Goal: Task Accomplishment & Management: Complete application form

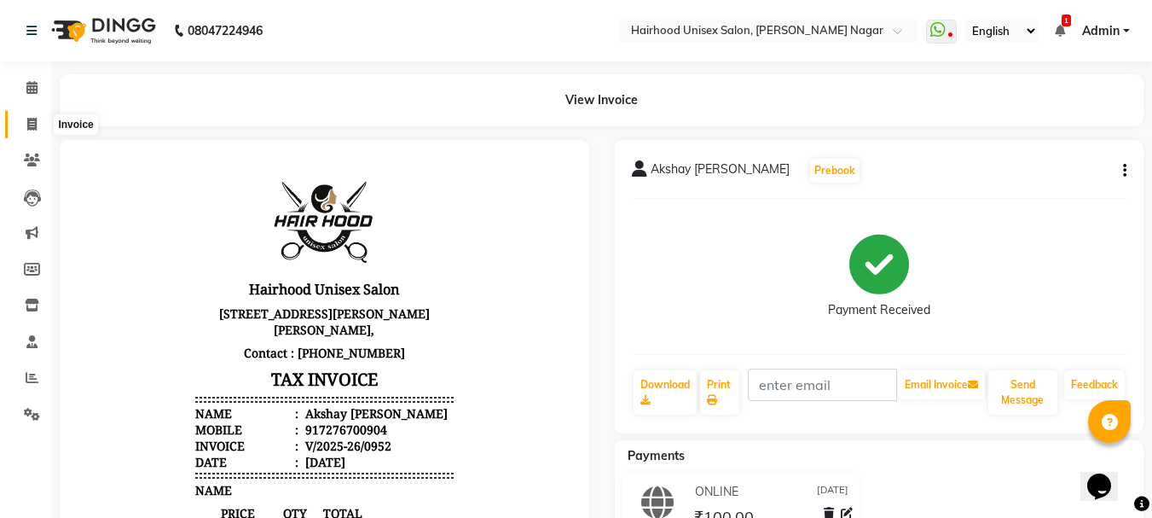
click at [37, 123] on icon at bounding box center [31, 124] width 9 height 13
select select "754"
select select "service"
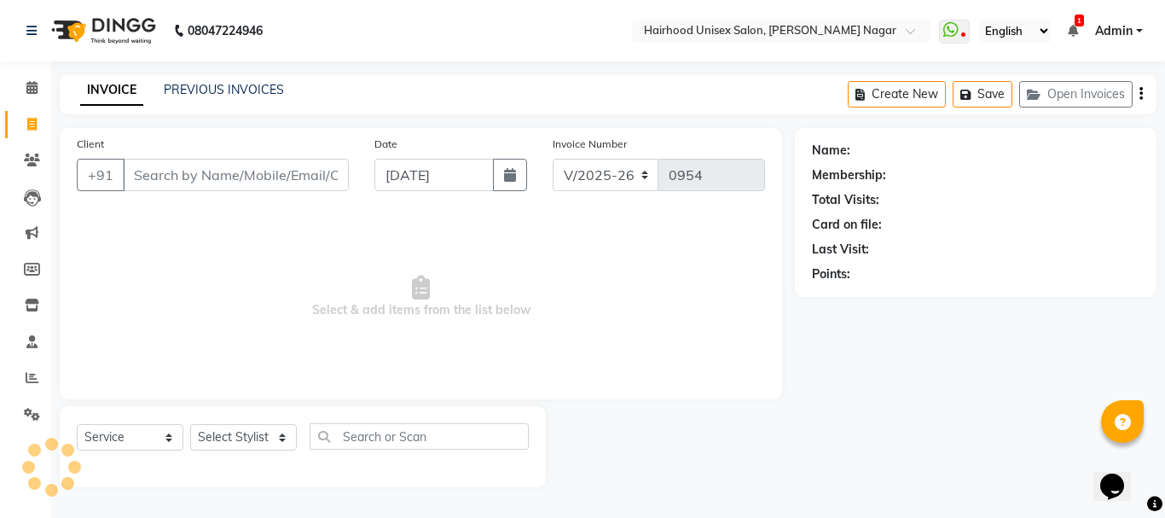
click at [260, 177] on input "Client" at bounding box center [236, 175] width 226 height 32
type input "d"
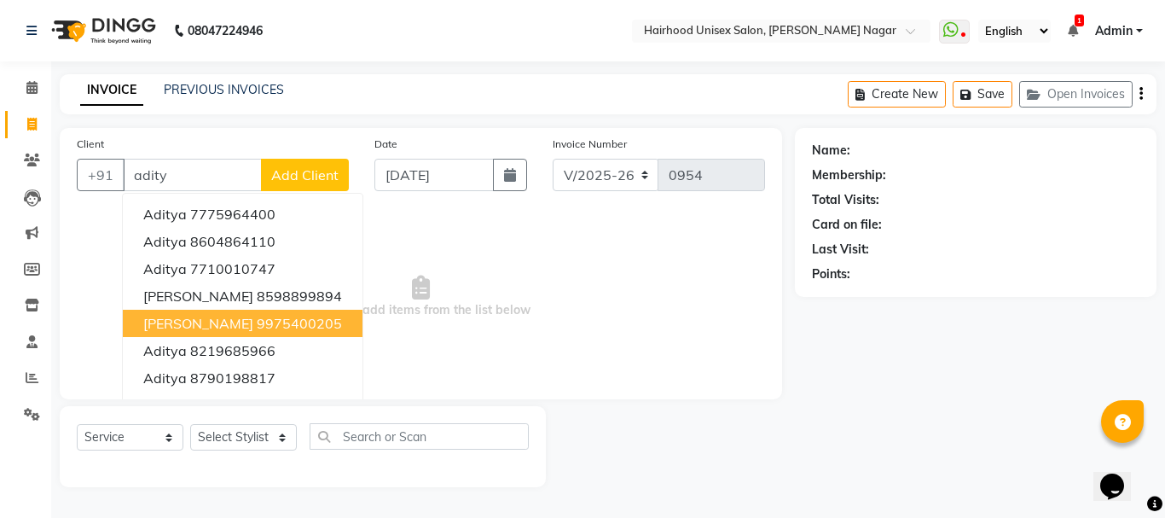
click at [188, 324] on span "[PERSON_NAME]" at bounding box center [198, 323] width 110 height 17
type input "9975400205"
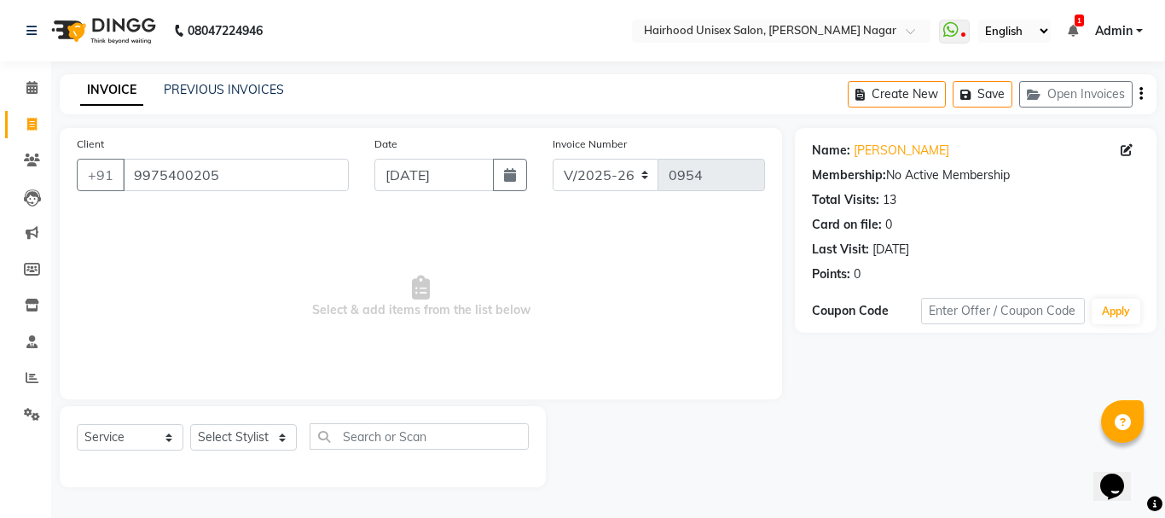
drag, startPoint x: 805, startPoint y: 14, endPoint x: 874, endPoint y: -103, distance: 136.5
drag, startPoint x: 874, startPoint y: -103, endPoint x: 235, endPoint y: 427, distance: 830.4
click at [234, 427] on select "Select Stylist [PERSON_NAME] Rani Salon [PERSON_NAME]" at bounding box center [243, 437] width 107 height 26
select select "12325"
click at [190, 424] on select "Select Stylist [PERSON_NAME] Rani Salon [PERSON_NAME]" at bounding box center [243, 437] width 107 height 26
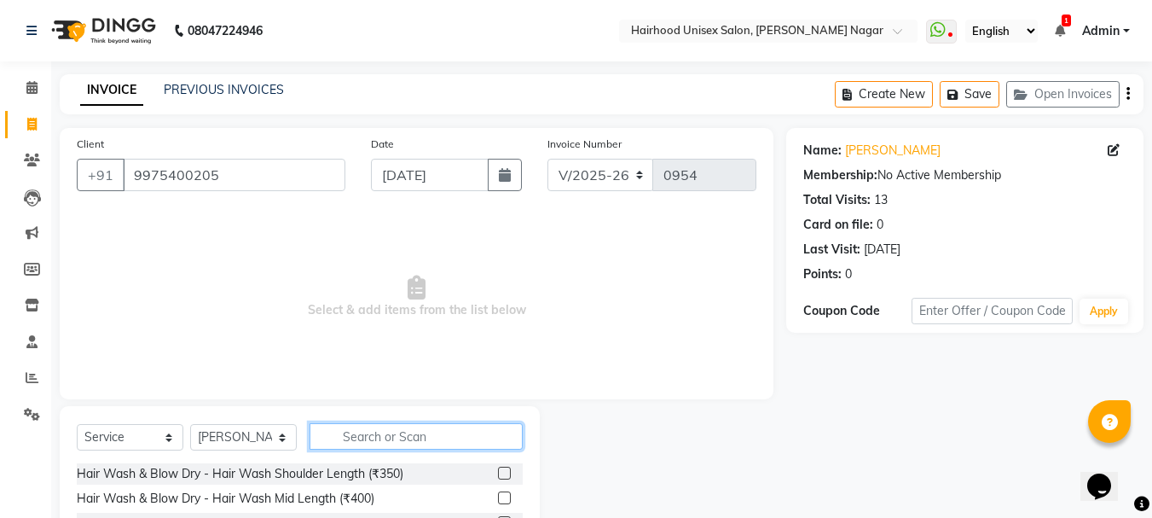
click at [378, 426] on input "text" at bounding box center [416, 436] width 213 height 26
type input "beard"
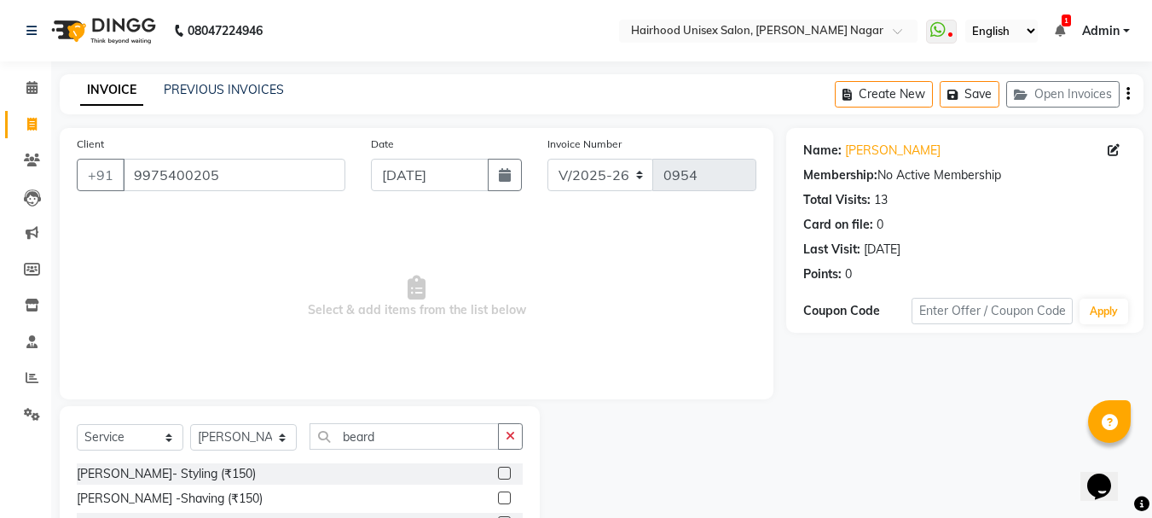
click at [505, 474] on label at bounding box center [504, 473] width 13 height 13
click at [505, 474] on input "checkbox" at bounding box center [503, 473] width 11 height 11
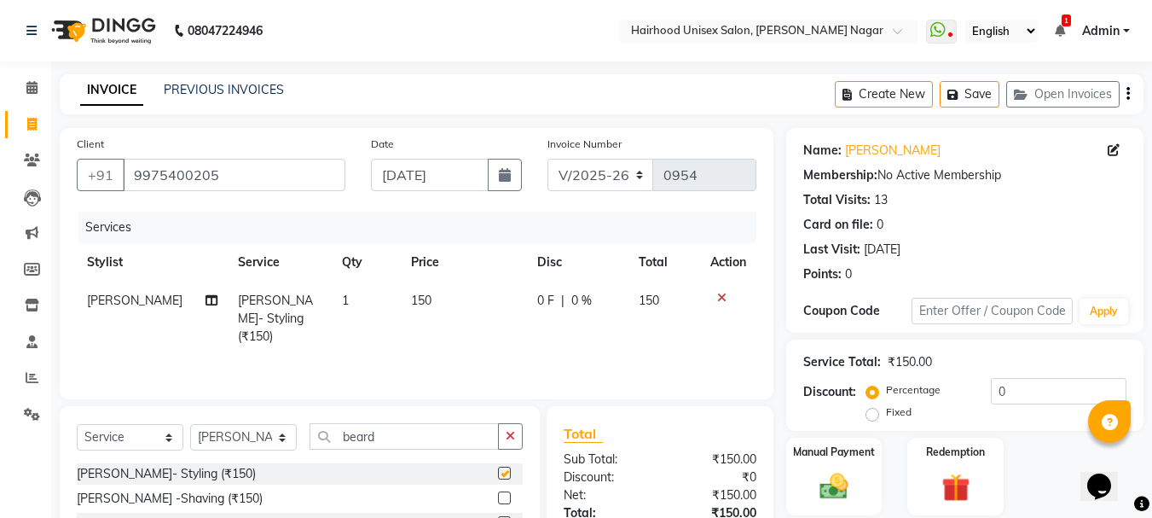
checkbox input "false"
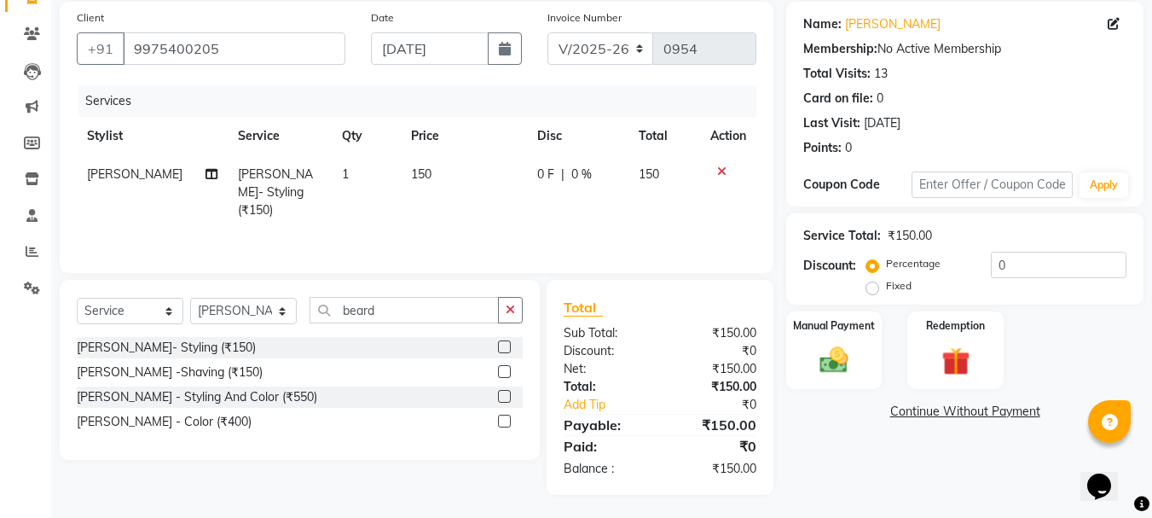
scroll to position [129, 0]
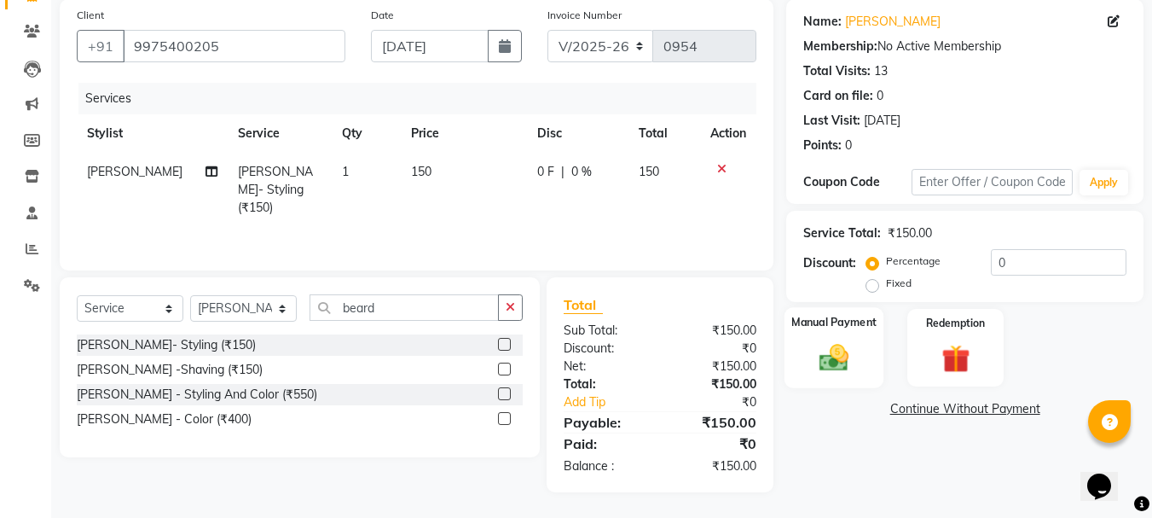
click at [850, 368] on img at bounding box center [834, 357] width 48 height 34
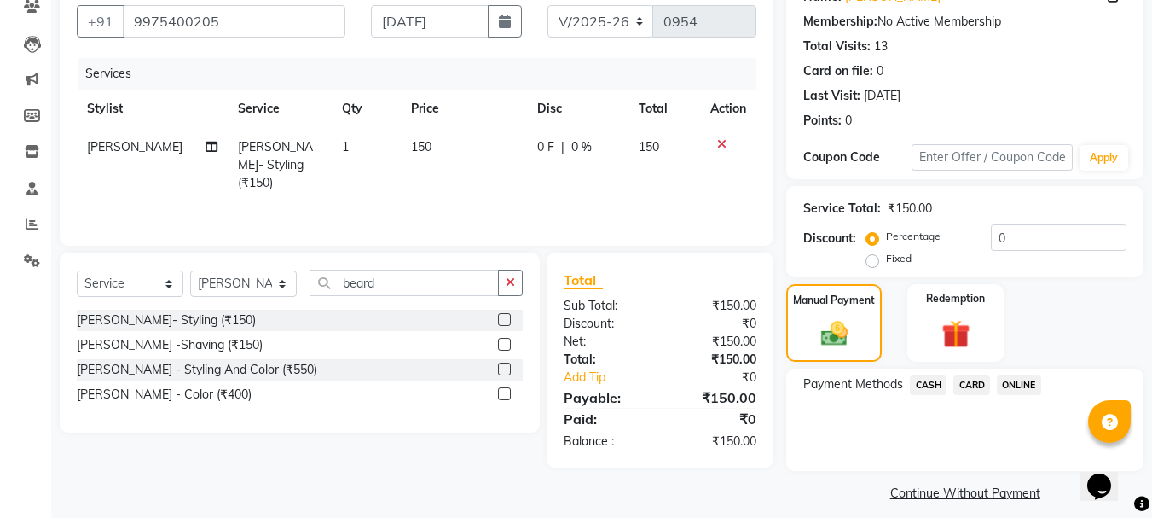
scroll to position [167, 0]
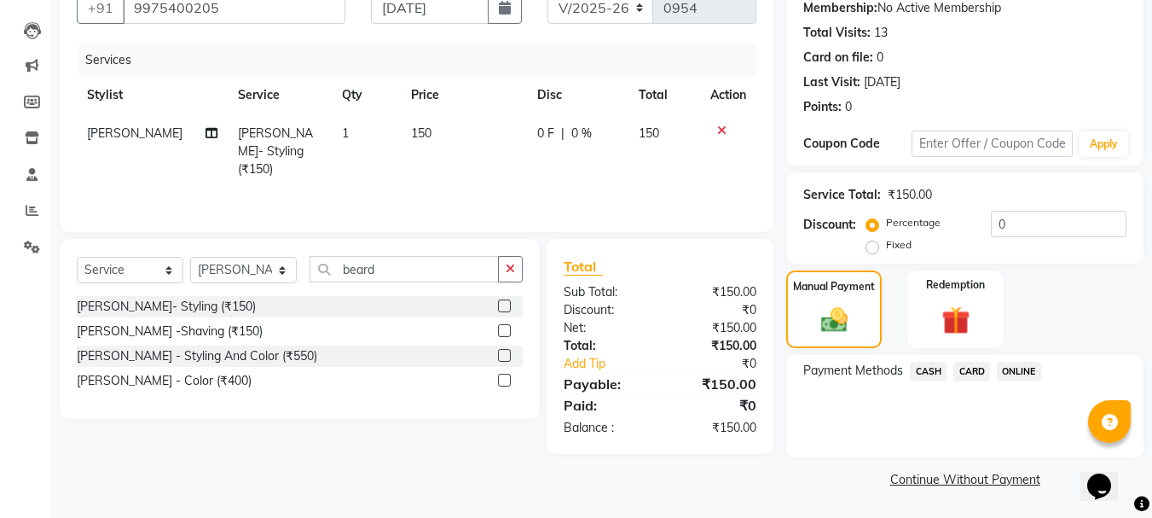
click at [1023, 371] on span "ONLINE" at bounding box center [1019, 372] width 44 height 20
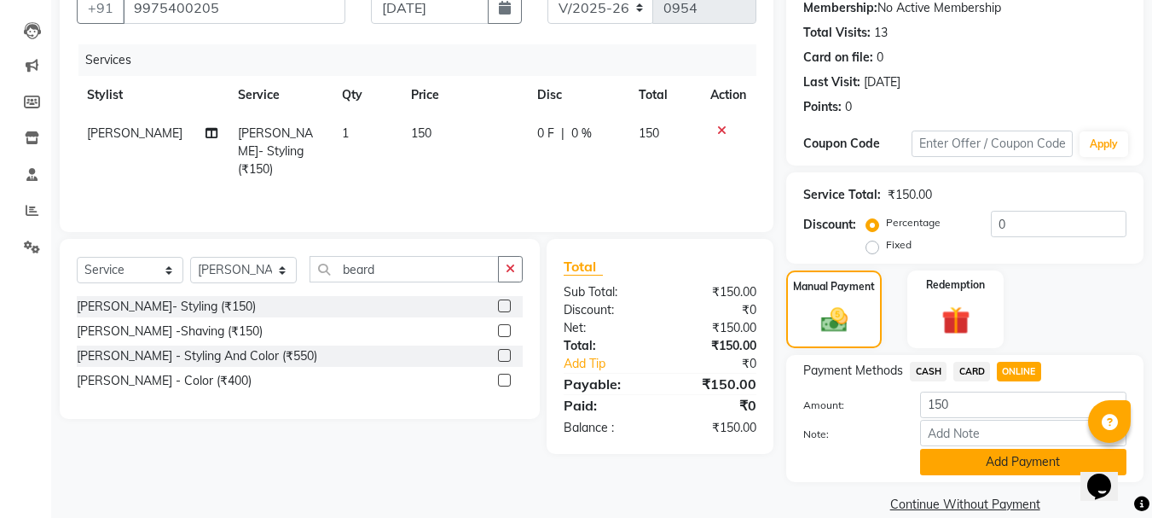
click at [986, 455] on button "Add Payment" at bounding box center [1023, 462] width 206 height 26
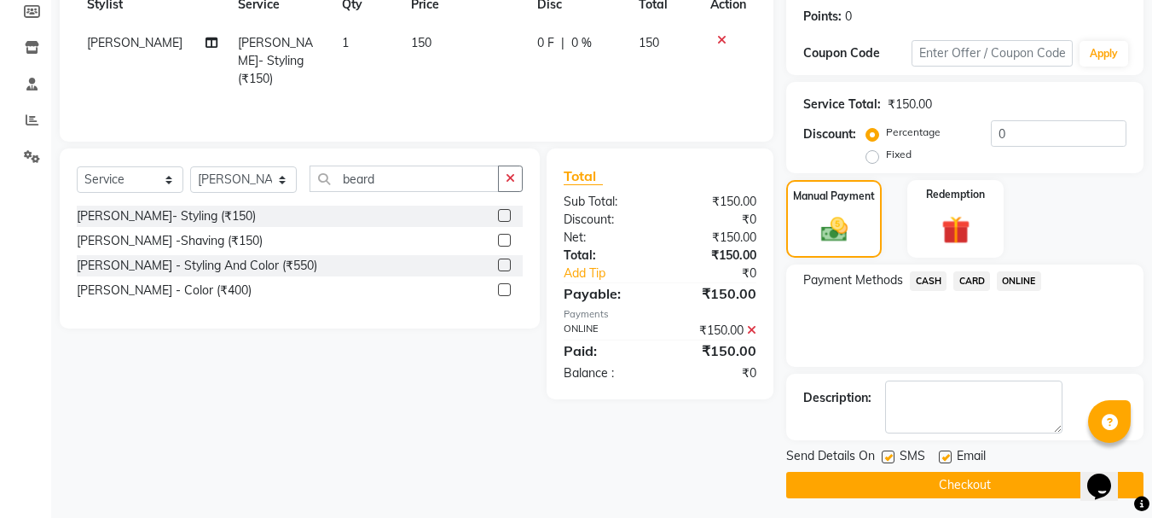
scroll to position [264, 0]
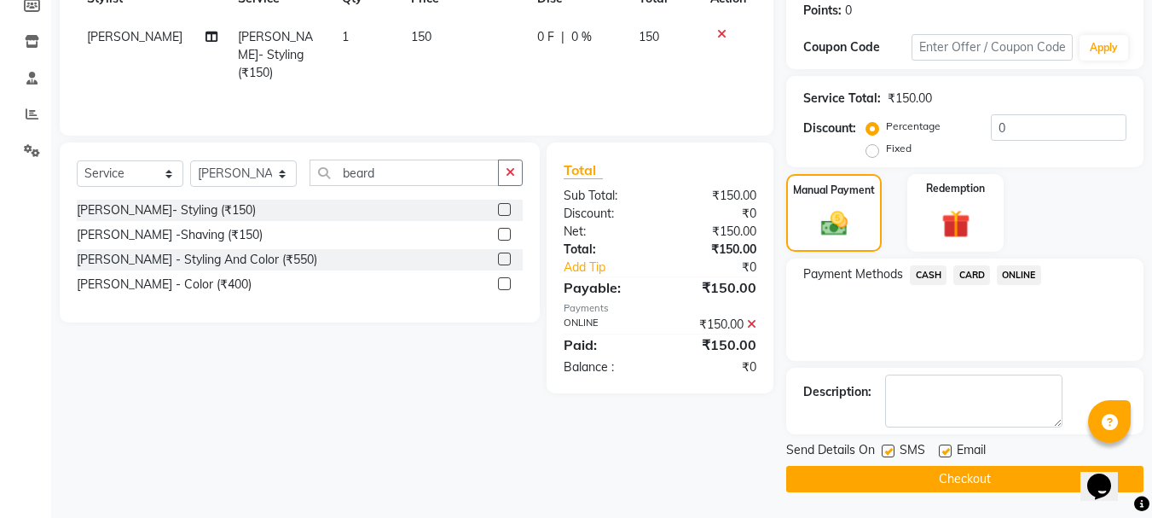
click at [952, 484] on button "Checkout" at bounding box center [964, 479] width 357 height 26
